Goal: Information Seeking & Learning: Learn about a topic

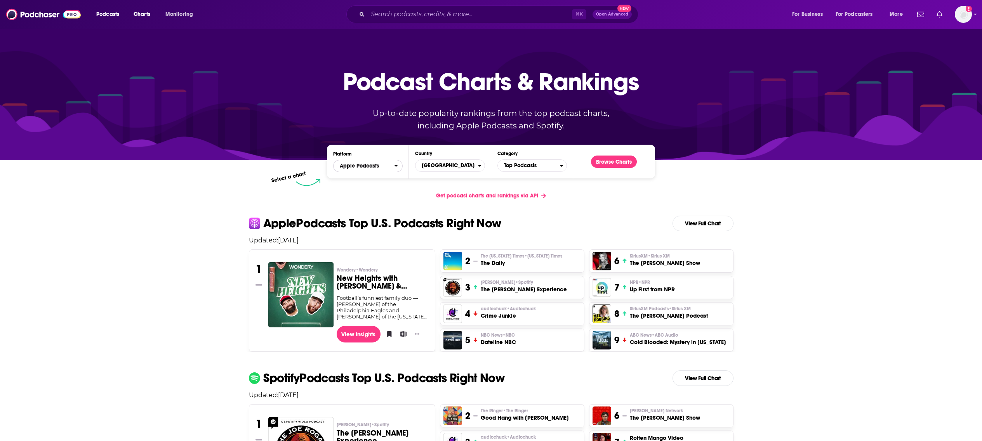
click at [394, 165] on icon "open menu" at bounding box center [395, 165] width 3 height 5
click at [538, 166] on span "Top Podcasts" at bounding box center [529, 165] width 62 height 13
click at [361, 165] on span "Apple Podcasts" at bounding box center [359, 165] width 39 height 5
click at [357, 186] on div "Spotify" at bounding box center [367, 189] width 63 height 9
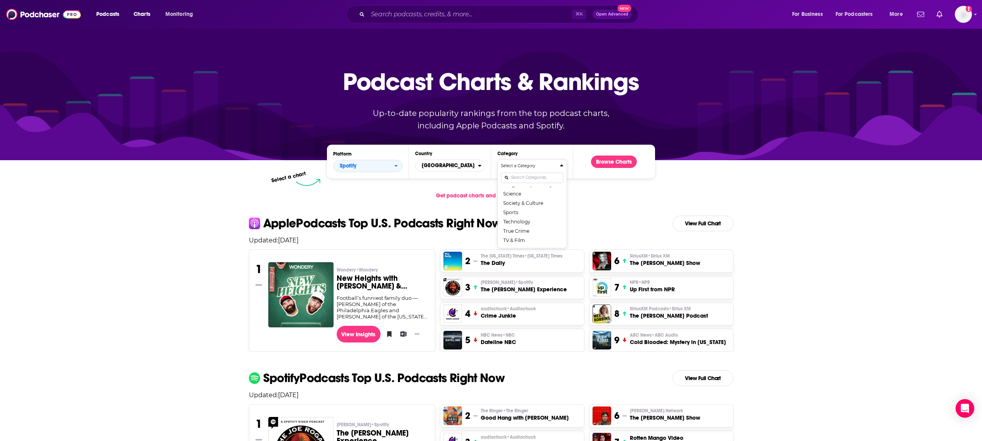
scroll to position [53, 0]
click at [533, 194] on button "Health & Fitness" at bounding box center [532, 194] width 62 height 9
click at [614, 161] on button "Browse Charts" at bounding box center [614, 162] width 46 height 12
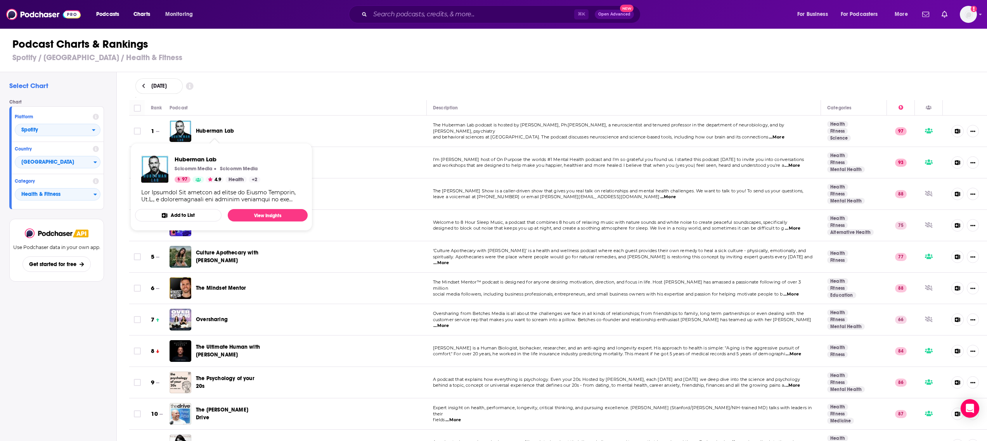
click at [201, 133] on span "Huberman Lab" at bounding box center [215, 131] width 38 height 7
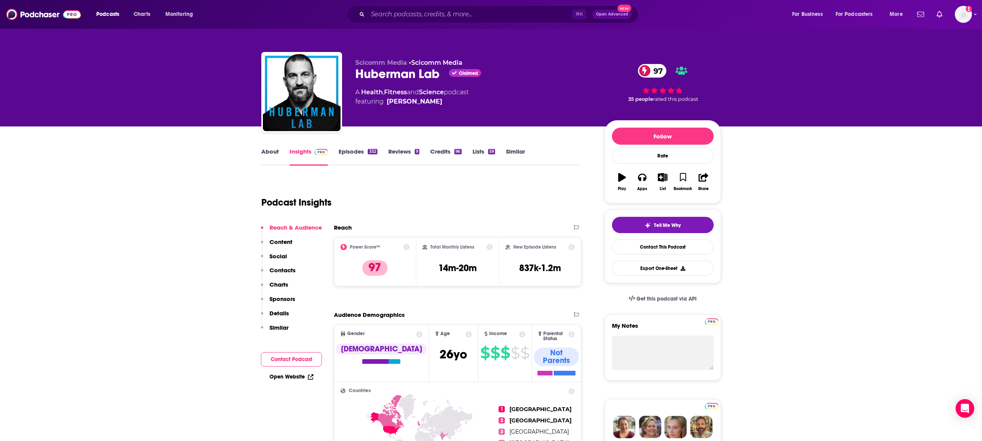
click at [358, 151] on link "Episodes 332" at bounding box center [357, 157] width 38 height 18
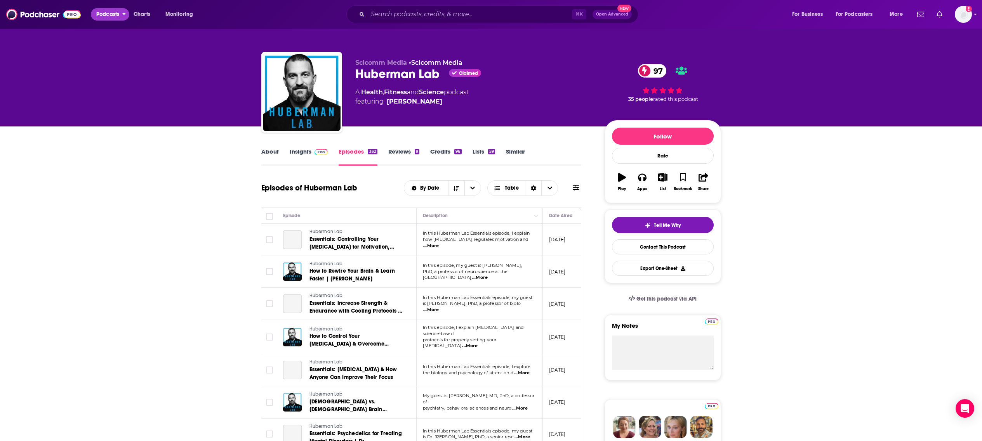
click at [120, 16] on button "Podcasts" at bounding box center [110, 14] width 38 height 12
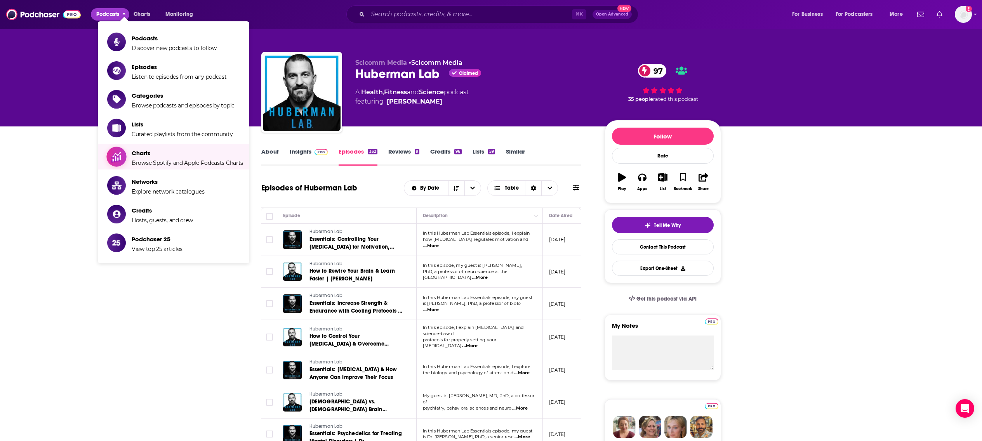
click at [228, 166] on span "Browse Spotify and Apple Podcasts Charts" at bounding box center [187, 163] width 111 height 7
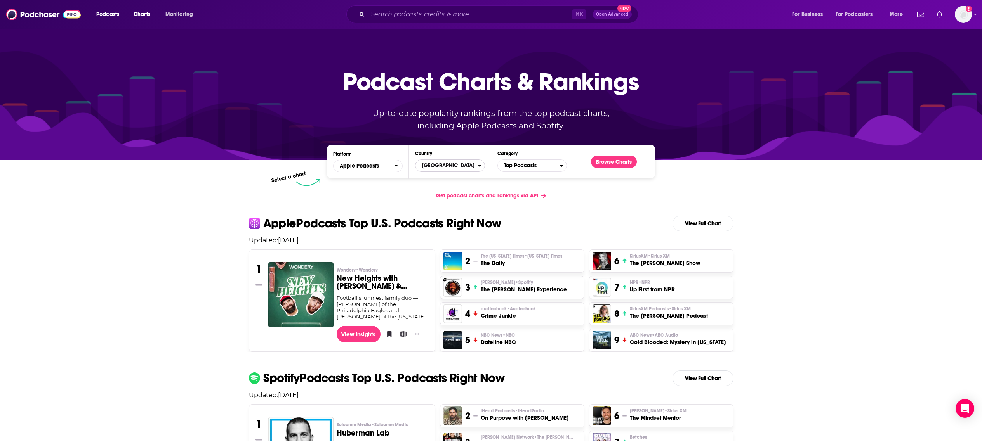
click at [465, 167] on span "[GEOGRAPHIC_DATA]" at bounding box center [446, 165] width 62 height 13
click at [528, 174] on div "Platform Apple Podcasts Country Select a Country [GEOGRAPHIC_DATA] [GEOGRAPHIC_…" at bounding box center [491, 162] width 328 height 34
click at [530, 162] on span "Top Podcasts" at bounding box center [529, 165] width 62 height 13
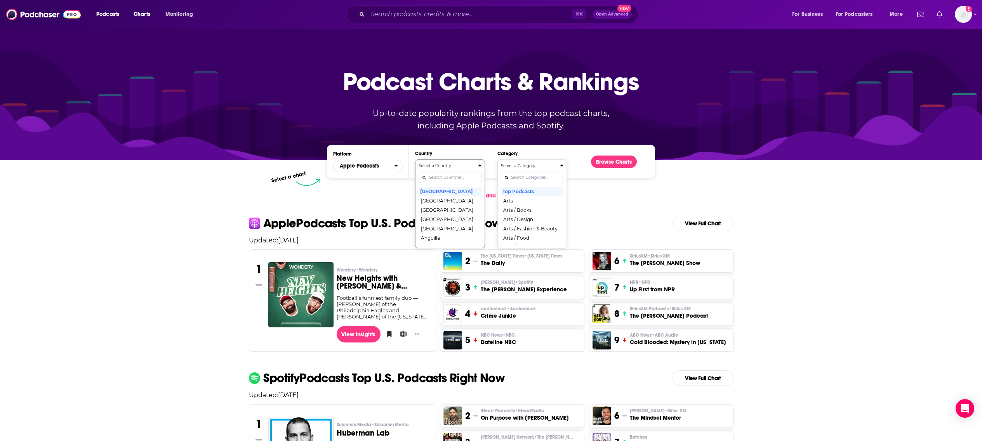
scroll to position [261, 0]
click at [534, 208] on button "Health & Fitness" at bounding box center [532, 205] width 62 height 9
click at [534, 165] on span "Health & Fitness" at bounding box center [529, 165] width 62 height 13
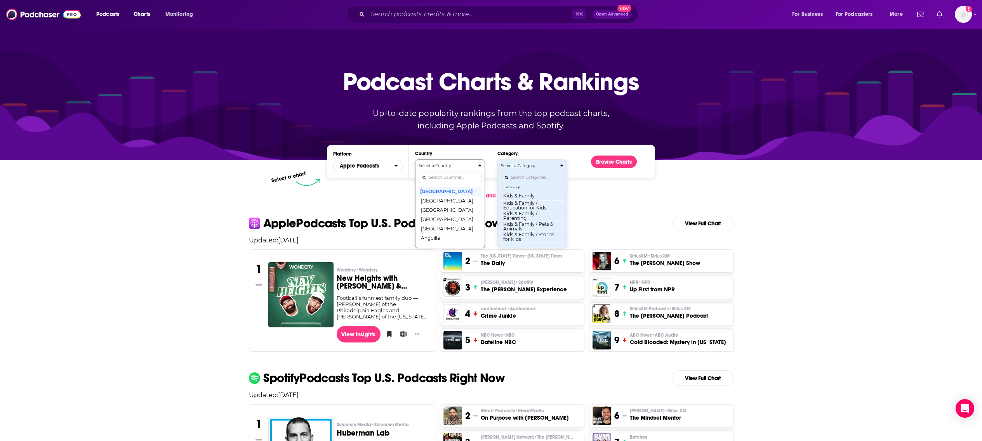
scroll to position [0, 0]
